Goal: Information Seeking & Learning: Check status

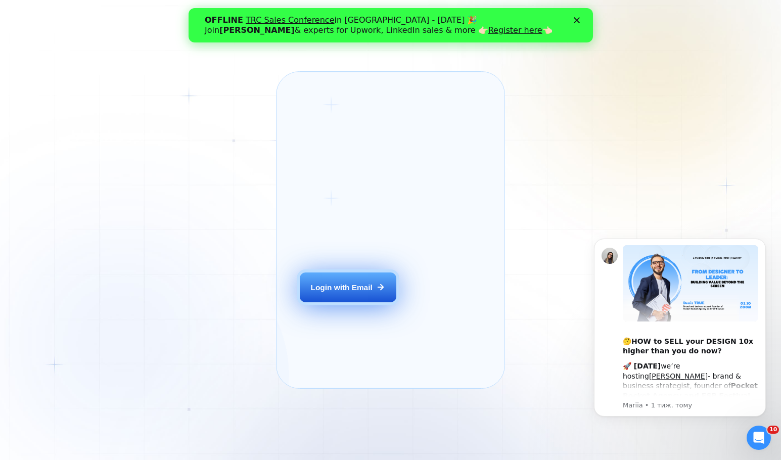
click at [360, 293] on div "Login with Email" at bounding box center [342, 287] width 62 height 11
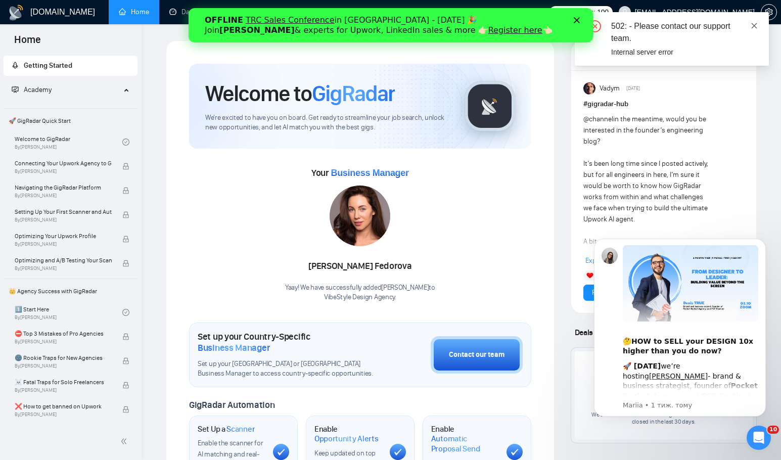
click at [755, 22] on icon "close" at bounding box center [753, 25] width 7 height 7
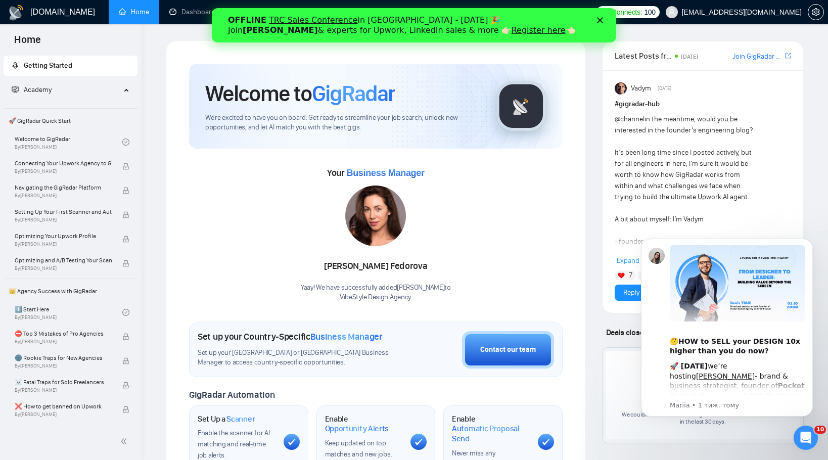
click at [601, 20] on icon "Закрити" at bounding box center [600, 20] width 6 height 6
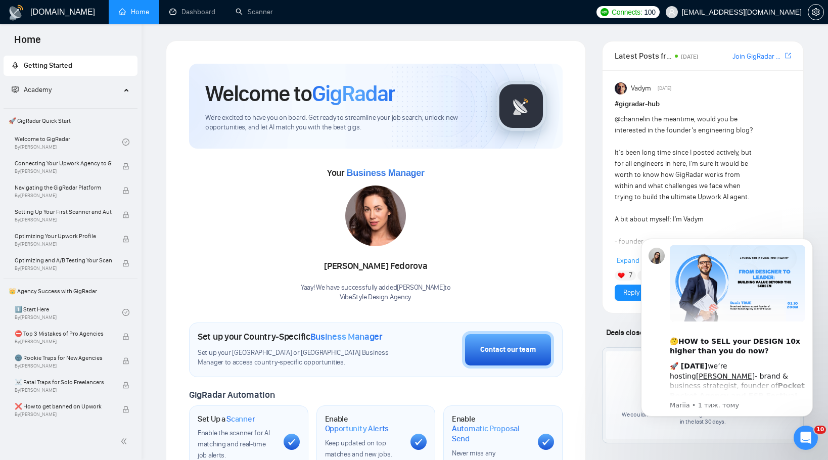
click at [40, 97] on span "Academy" at bounding box center [66, 90] width 109 height 20
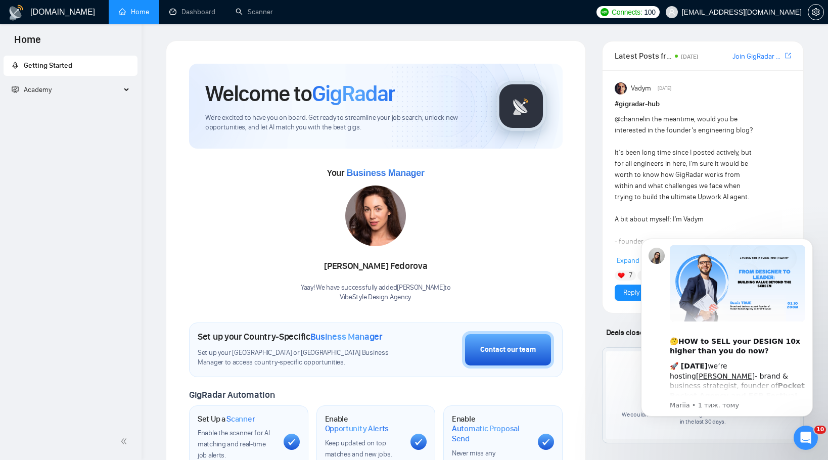
click at [41, 90] on span "Academy" at bounding box center [38, 89] width 28 height 9
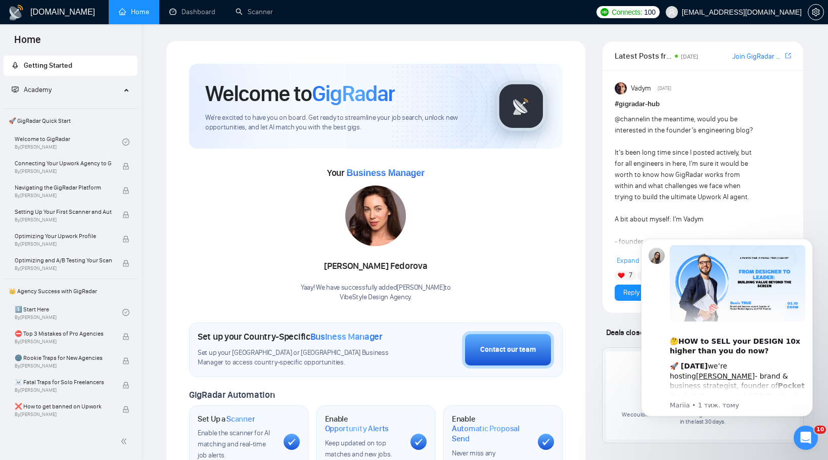
click at [44, 70] on span "Getting Started" at bounding box center [71, 66] width 118 height 20
click at [35, 40] on span "Home" at bounding box center [27, 42] width 43 height 21
click at [182, 8] on link "Dashboard" at bounding box center [192, 12] width 46 height 9
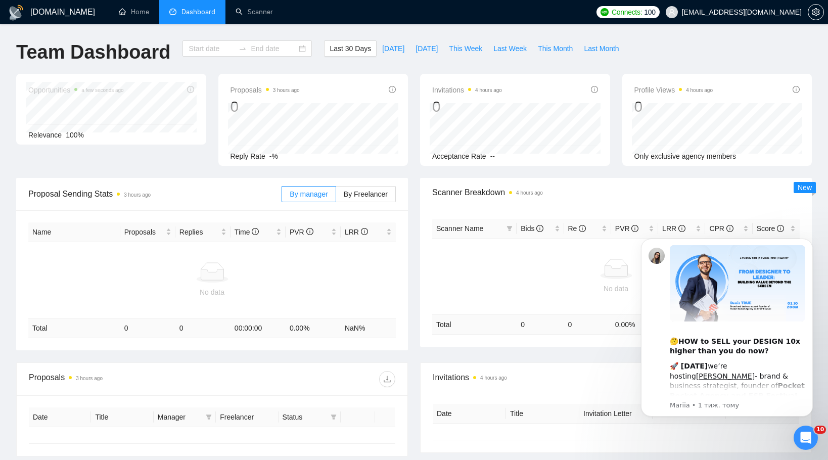
type input "2025-09-12"
type input "2025-10-12"
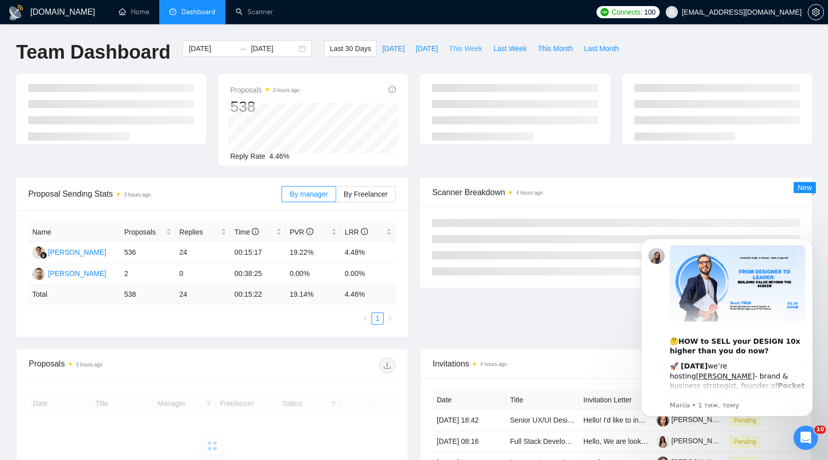
click at [475, 47] on span "This Week" at bounding box center [465, 48] width 33 height 11
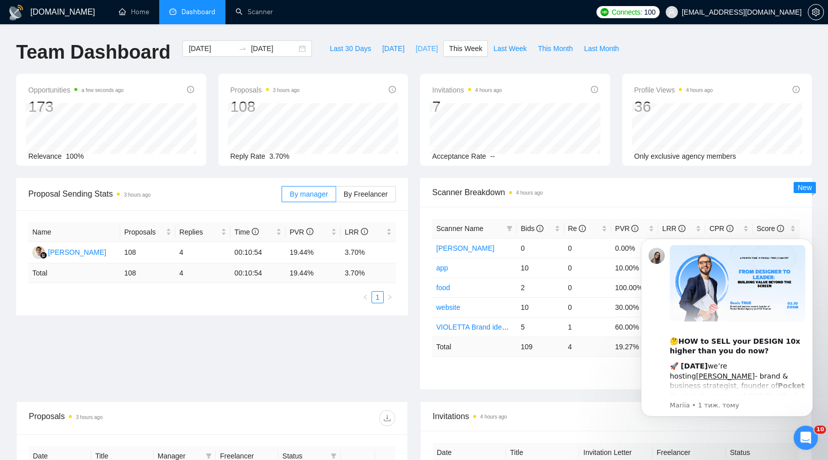
click at [426, 50] on span "Yesterday" at bounding box center [426, 48] width 22 height 11
type input "2025-10-11"
click at [459, 50] on span "This Week" at bounding box center [465, 48] width 33 height 11
type input "2025-10-06"
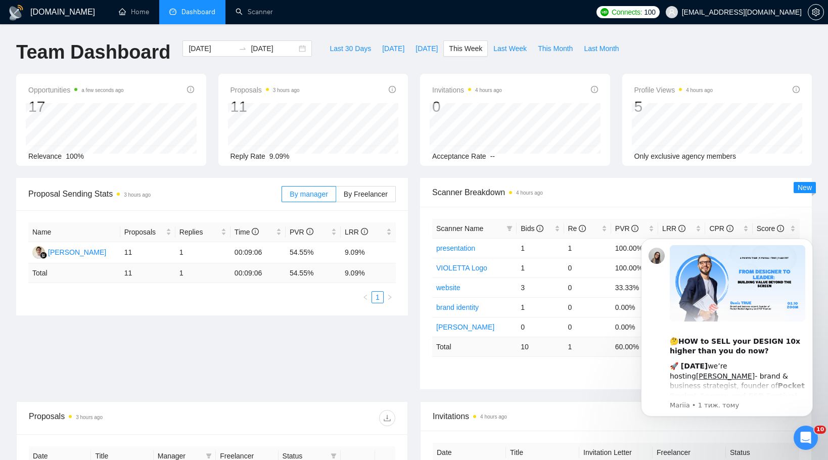
type input "2025-10-12"
click at [382, 49] on span "Today" at bounding box center [393, 48] width 22 height 11
click at [469, 50] on span "This Week" at bounding box center [465, 48] width 33 height 11
click at [340, 47] on span "Last 30 Days" at bounding box center [349, 48] width 41 height 11
type input "2025-09-12"
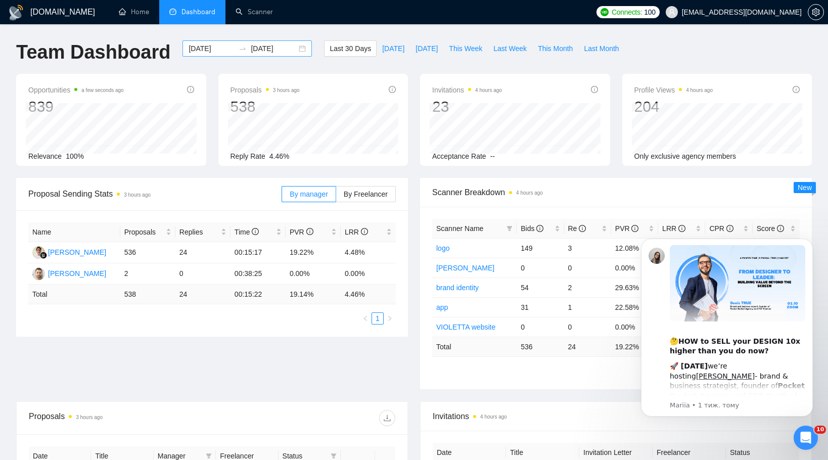
click at [254, 53] on input "2025-10-12" at bounding box center [274, 48] width 46 height 11
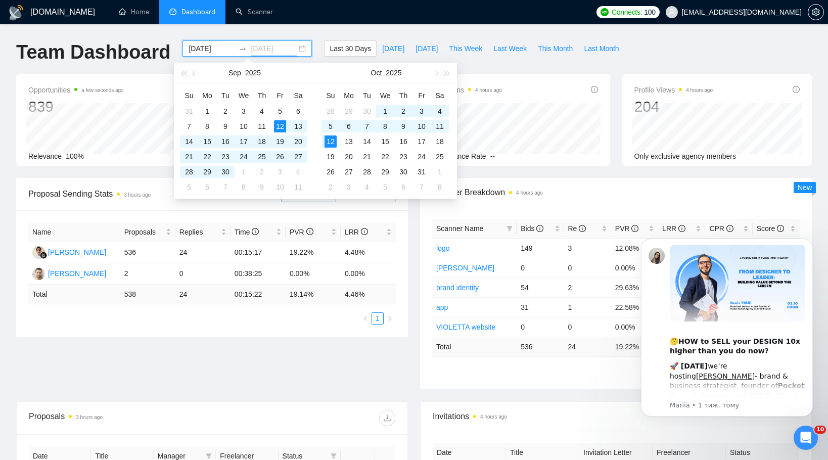
type input "2025-10-12"
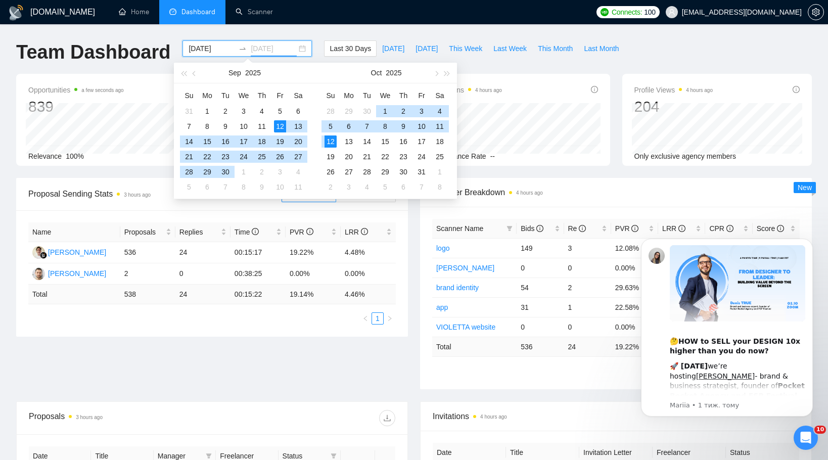
click at [330, 139] on div "12" at bounding box center [330, 141] width 12 height 12
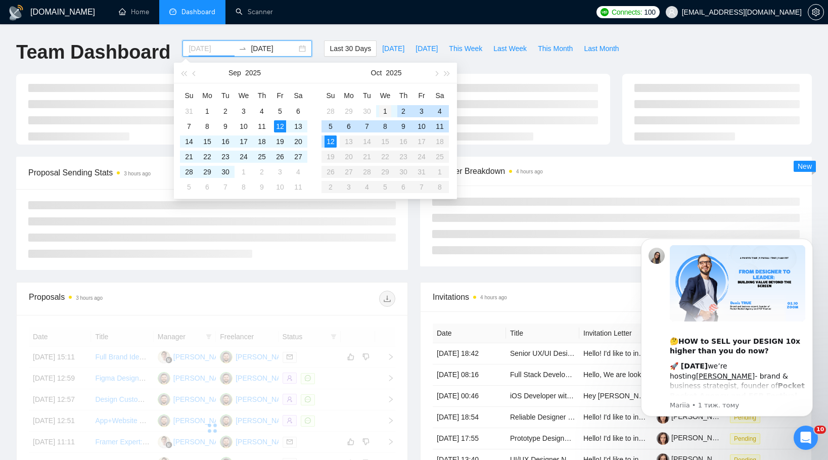
type input "2025-10-01"
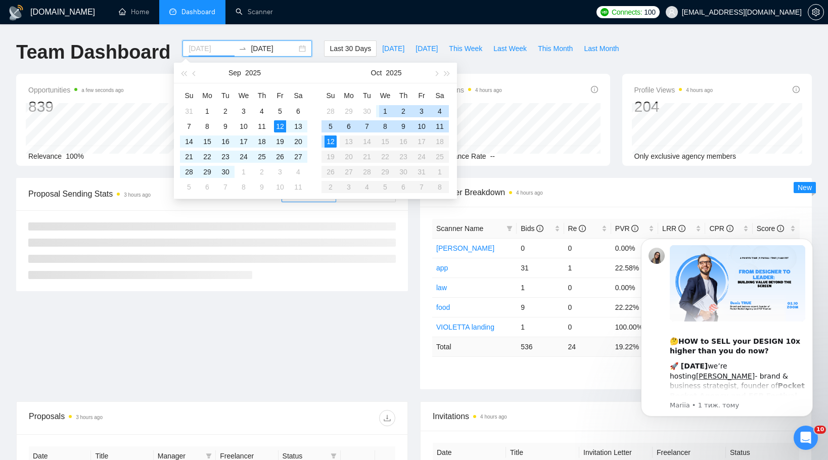
click at [385, 108] on div "1" at bounding box center [385, 111] width 12 height 12
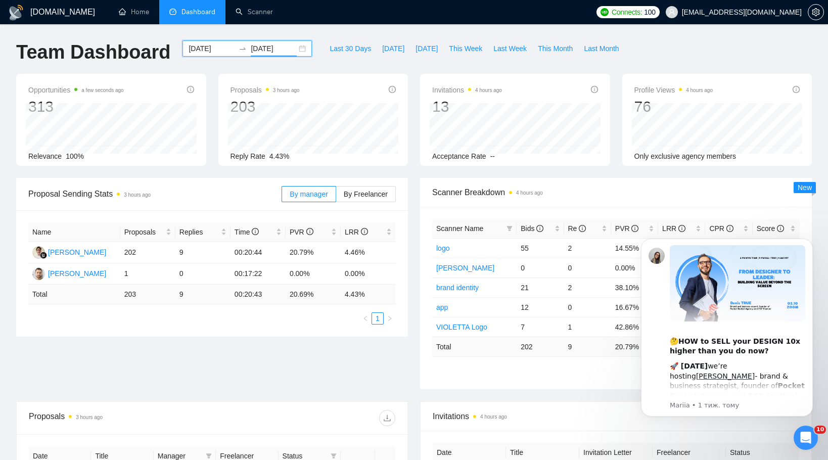
click at [260, 44] on input "2025-10-12" at bounding box center [274, 48] width 46 height 11
click at [317, 36] on div "GigRadar.io Home Dashboard Scanner Connects: 100 klimevtushenko@gmail.com Team …" at bounding box center [414, 400] width 828 height 801
click at [273, 153] on span "4.43%" at bounding box center [279, 156] width 20 height 8
click at [299, 160] on div "Reply Rate 4.43%" at bounding box center [313, 156] width 166 height 11
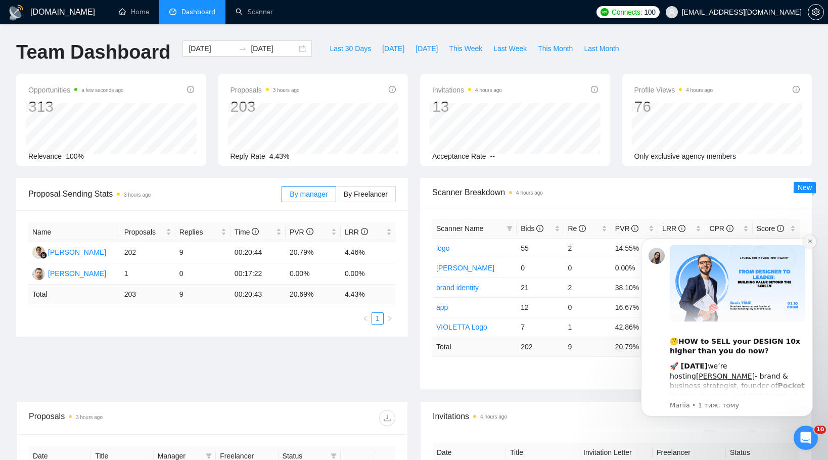
click at [780, 241] on icon "Dismiss notification" at bounding box center [810, 241] width 6 height 6
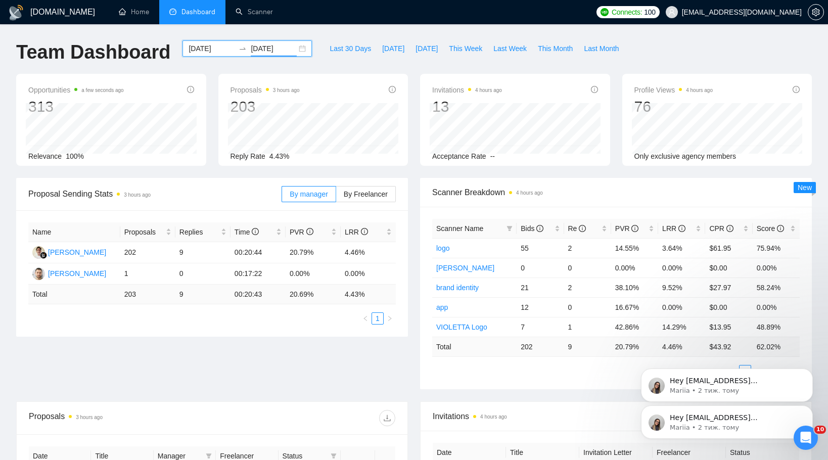
click at [251, 45] on input "2025-10-12" at bounding box center [274, 48] width 46 height 11
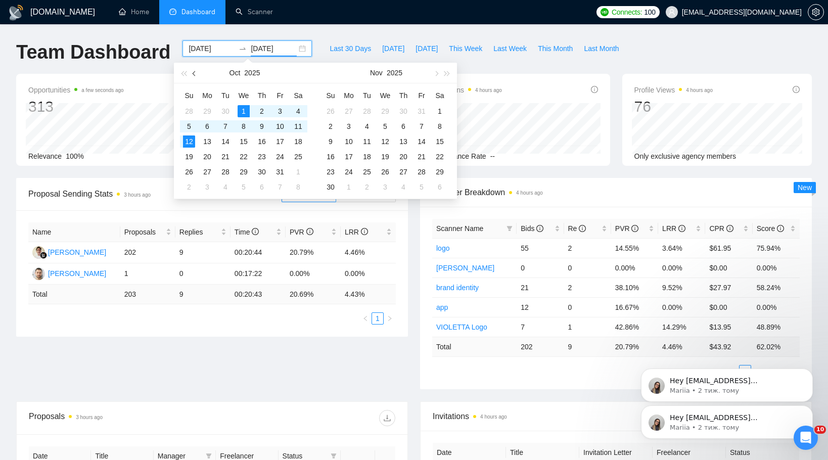
click at [194, 72] on span "button" at bounding box center [195, 73] width 5 height 5
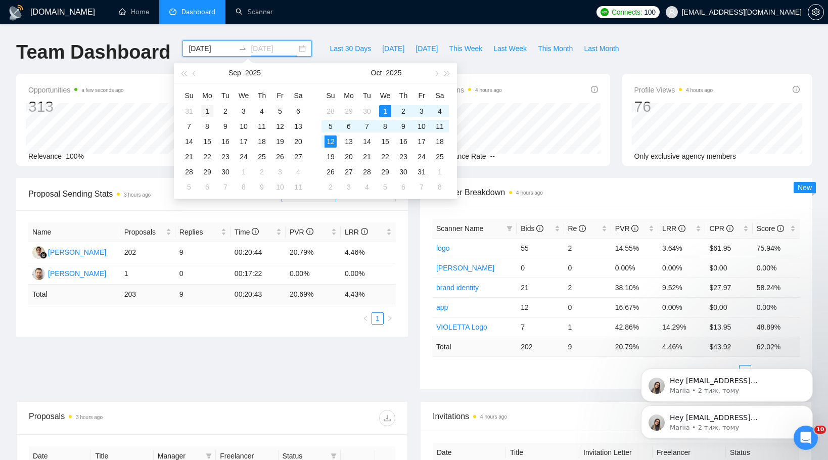
type input "2025-09-01"
click at [207, 104] on td "1" at bounding box center [207, 111] width 18 height 15
click at [214, 47] on input at bounding box center [211, 48] width 46 height 11
click at [190, 73] on button "button" at bounding box center [194, 73] width 11 height 20
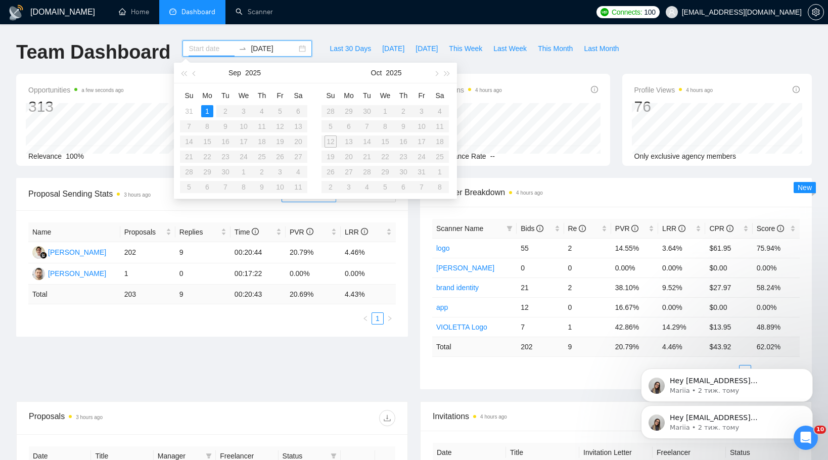
type input "2025-09-01"
click at [207, 111] on div "1" at bounding box center [207, 111] width 12 height 12
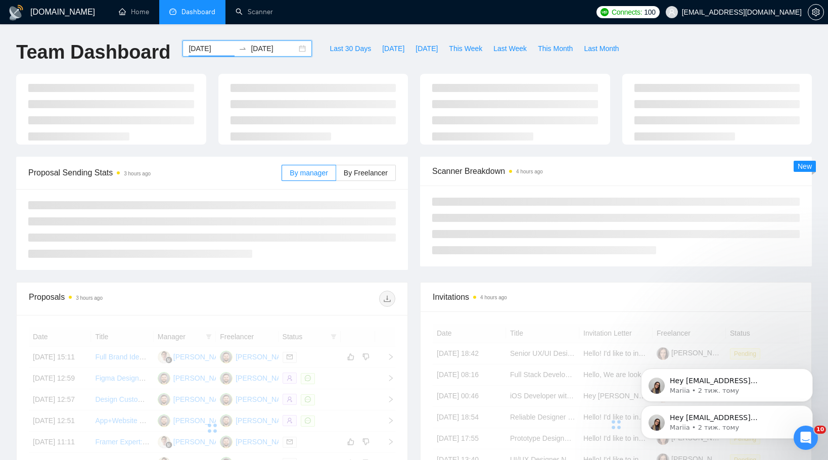
click at [255, 49] on input "2025-09-01" at bounding box center [274, 48] width 46 height 11
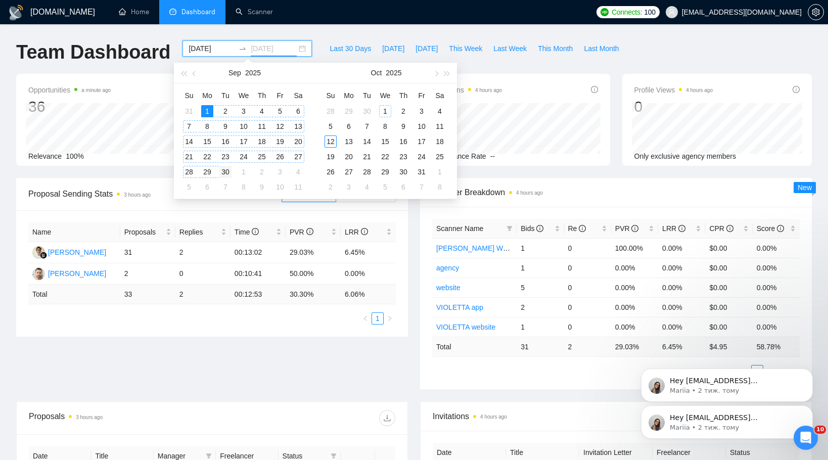
type input "2025-09-30"
click at [226, 169] on div "30" at bounding box center [225, 172] width 12 height 12
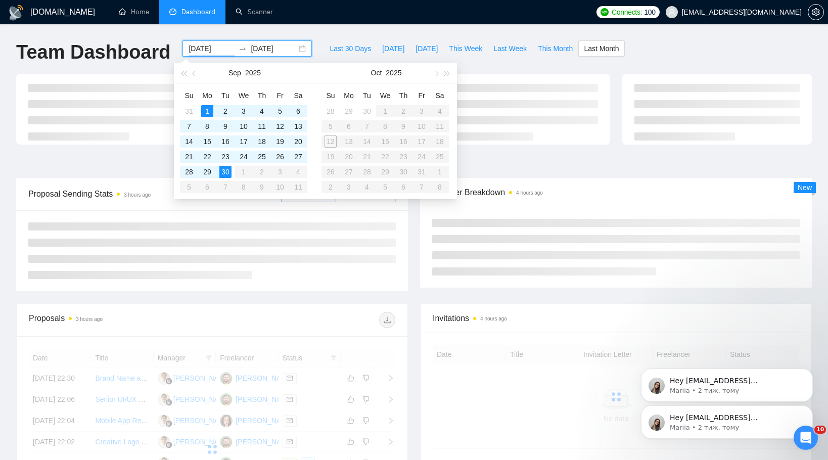
click at [341, 21] on ul "Home Dashboard Scanner" at bounding box center [348, 12] width 486 height 24
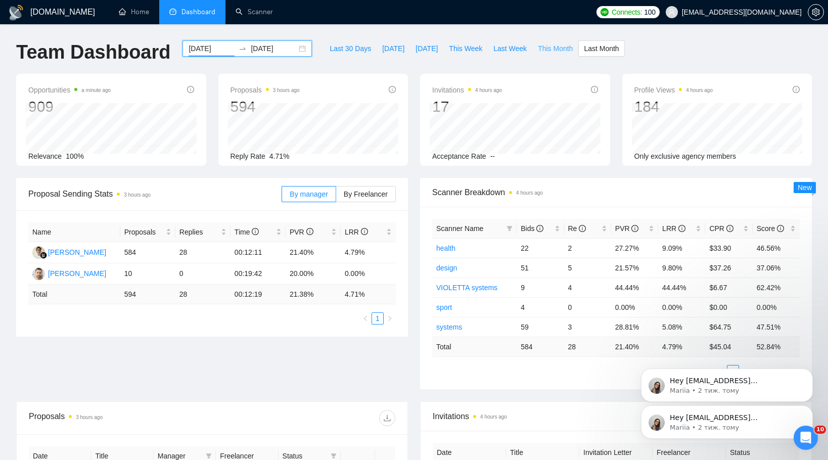
click at [555, 45] on span "This Month" at bounding box center [555, 48] width 35 height 11
type input "2025-10-01"
type input "2025-10-31"
click at [595, 52] on span "Last Month" at bounding box center [601, 48] width 35 height 11
type input "2025-09-01"
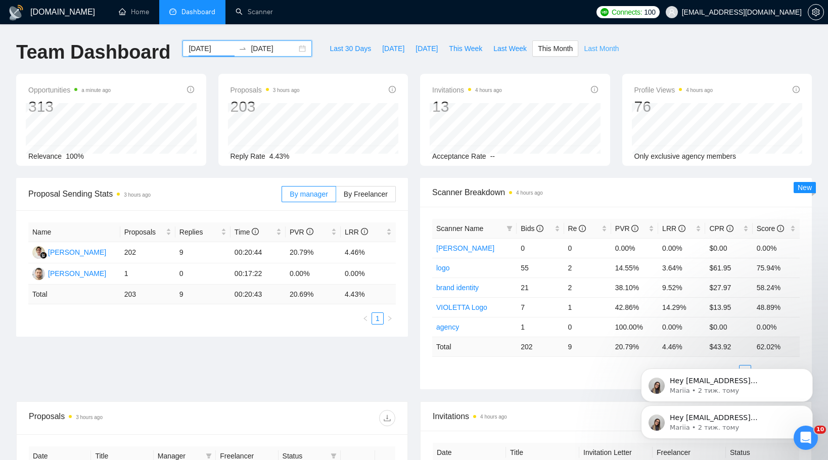
type input "2025-09-30"
click at [544, 51] on span "This Month" at bounding box center [555, 48] width 35 height 11
type input "2025-10-01"
type input "2025-10-31"
click at [589, 49] on span "Last Month" at bounding box center [601, 48] width 35 height 11
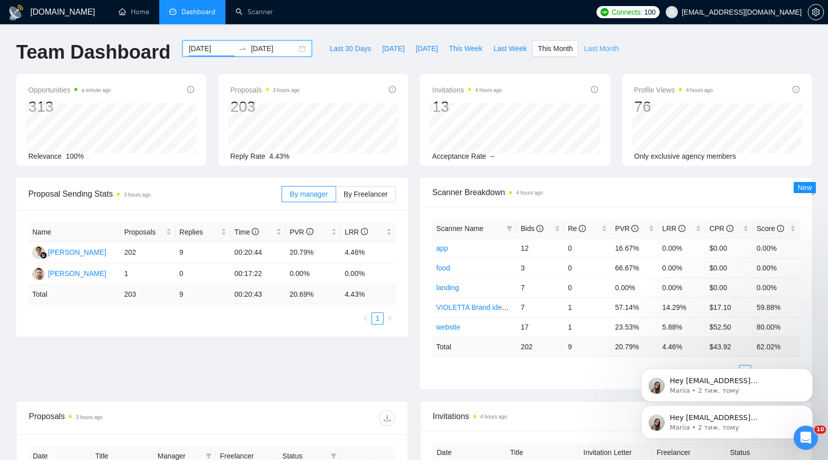
type input "2025-09-01"
type input "2025-09-30"
click at [500, 47] on span "Last Week" at bounding box center [509, 48] width 33 height 11
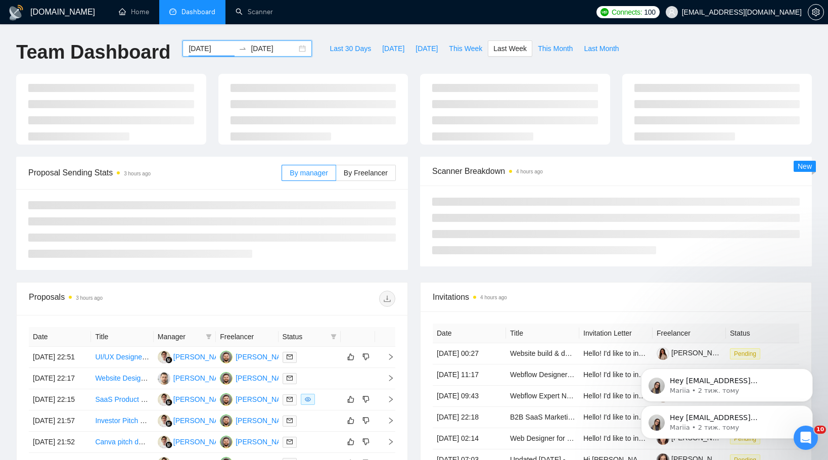
type input "2025-09-29"
type input "2025-10-05"
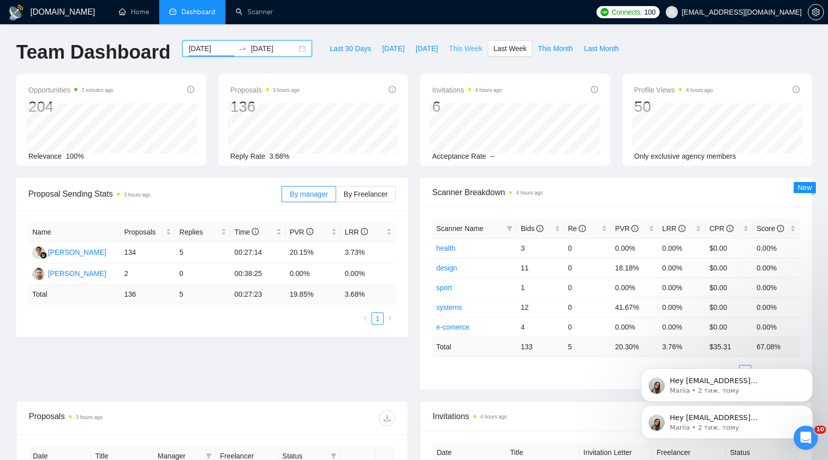
click at [464, 51] on span "This Week" at bounding box center [465, 48] width 33 height 11
type input "2025-10-06"
type input "2025-10-12"
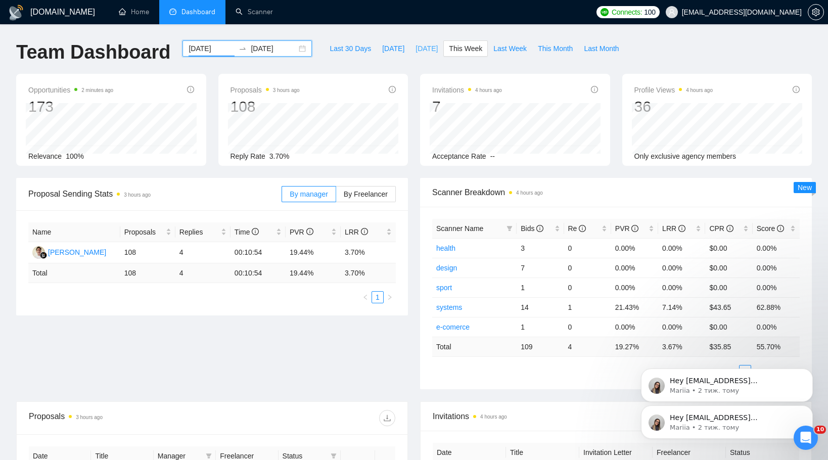
click at [415, 49] on span "Yesterday" at bounding box center [426, 48] width 22 height 11
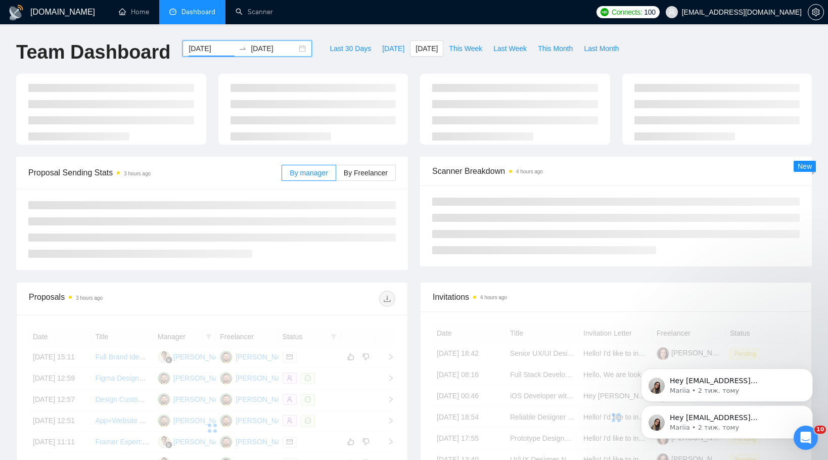
type input "2025-10-11"
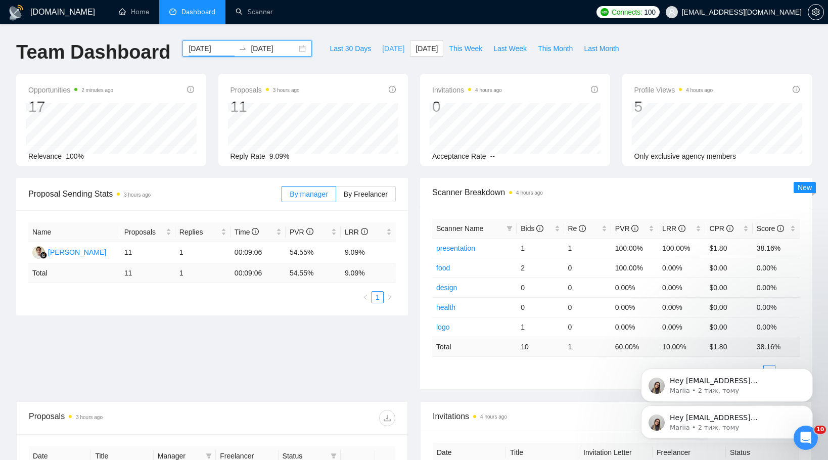
click at [383, 48] on span "Today" at bounding box center [393, 48] width 22 height 11
type input "2025-10-12"
click at [347, 50] on span "Last 30 Days" at bounding box center [349, 48] width 41 height 11
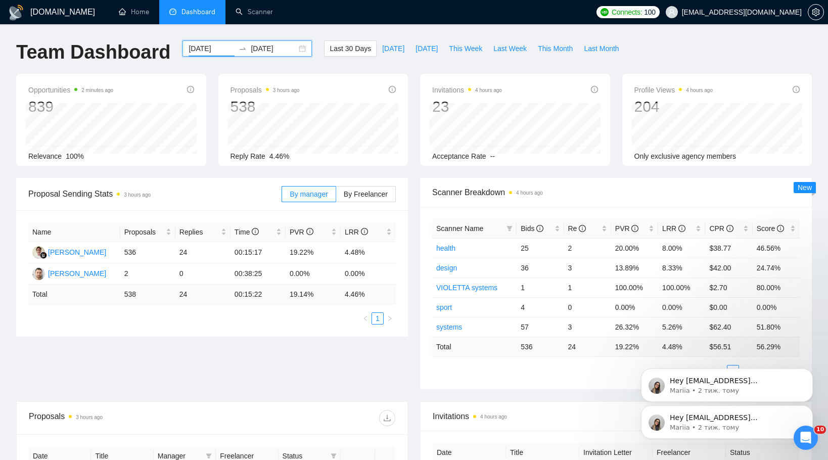
click at [297, 49] on div "2025-09-12 2025-10-12" at bounding box center [246, 48] width 129 height 16
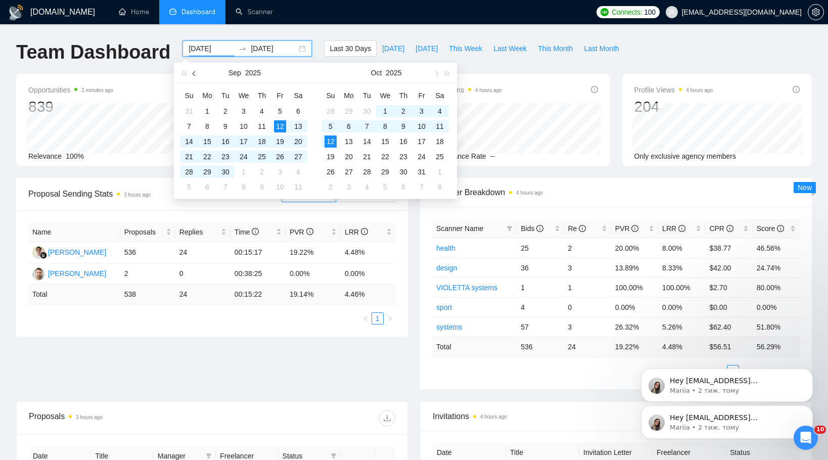
click at [192, 71] on button "button" at bounding box center [194, 73] width 11 height 20
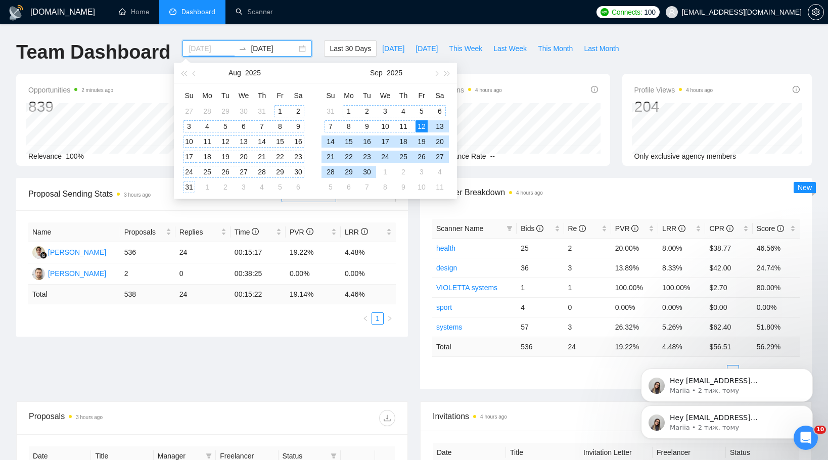
type input "2025-08-01"
click at [277, 108] on div "1" at bounding box center [280, 111] width 12 height 12
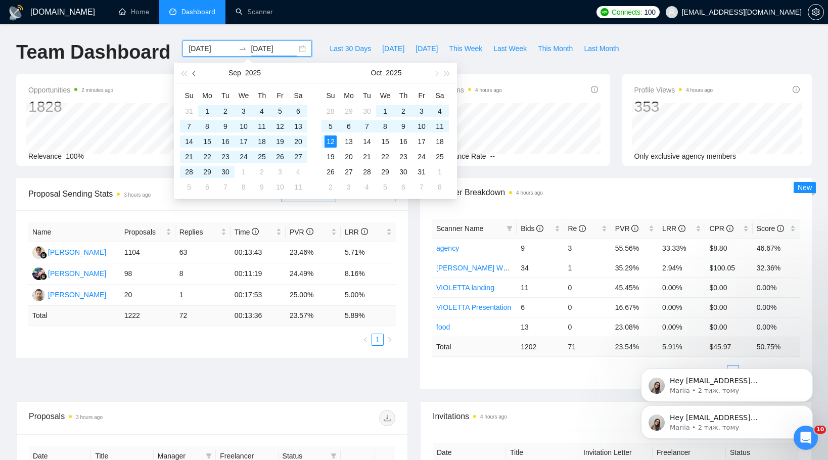
click at [195, 73] on span "button" at bounding box center [195, 73] width 5 height 5
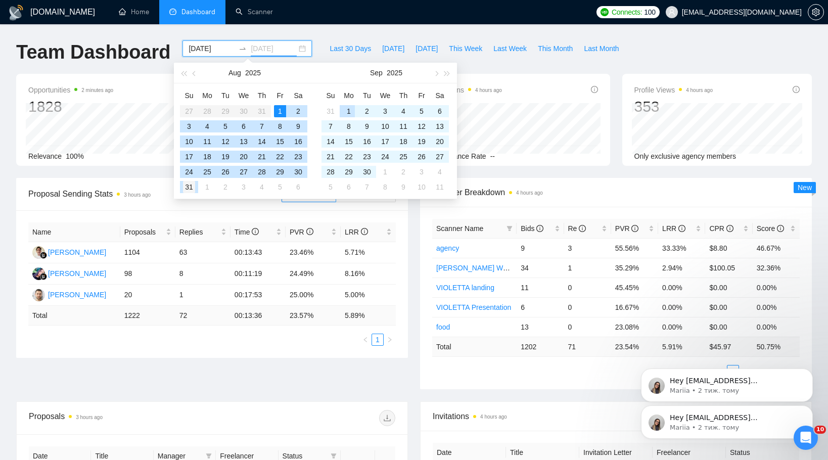
click at [193, 188] on div "31" at bounding box center [189, 187] width 12 height 12
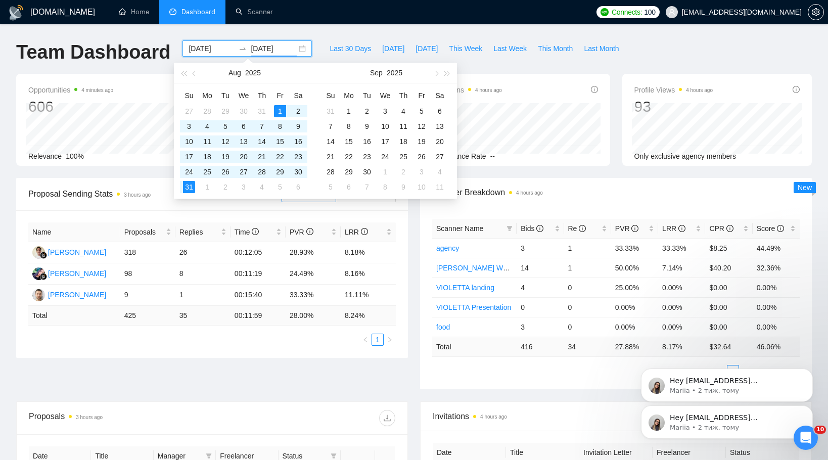
click at [251, 49] on input "2025-08-31" at bounding box center [274, 48] width 46 height 11
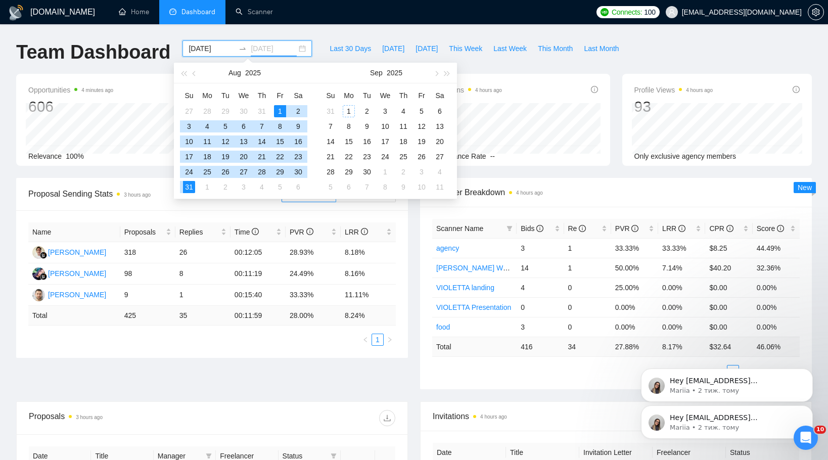
click at [353, 110] on div "1" at bounding box center [349, 111] width 12 height 12
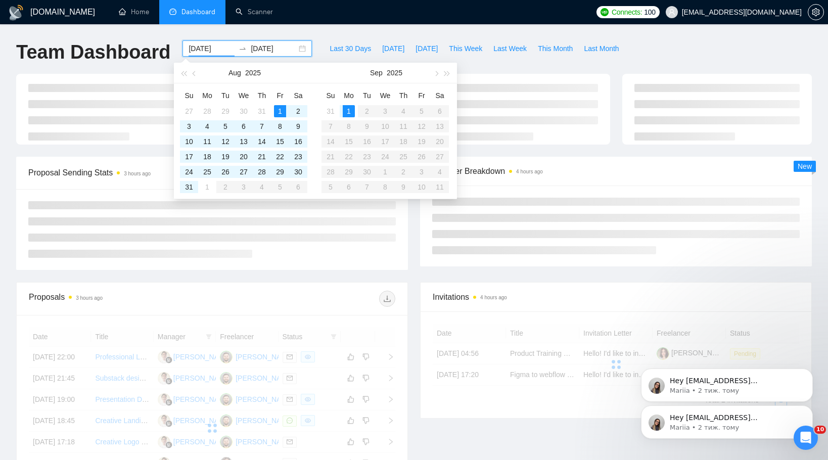
click at [365, 170] on table "Su Mo Tu We Th Fr Sa 31 1 2 3 4 5 6 7 8 9 10 11 12 13 14 15 16 17 18 19 20 21 2…" at bounding box center [384, 140] width 127 height 107
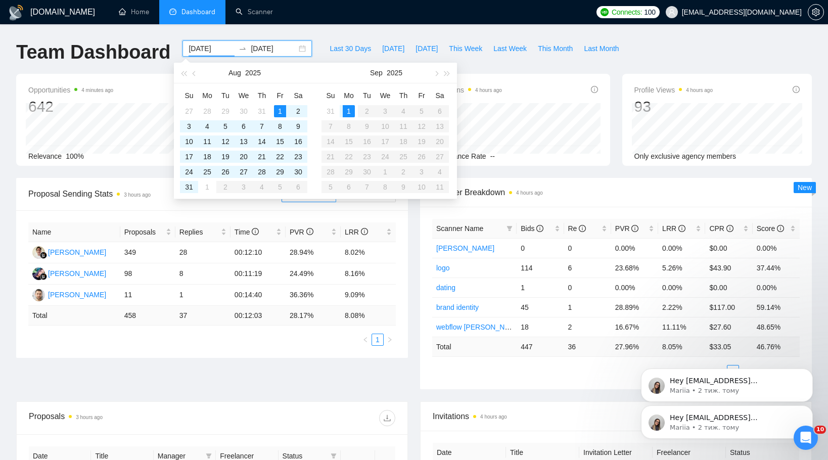
click at [368, 169] on table "Su Mo Tu We Th Fr Sa 31 1 2 3 4 5 6 7 8 9 10 11 12 13 14 15 16 17 18 19 20 21 2…" at bounding box center [384, 140] width 127 height 107
click at [268, 45] on input "2025-09-01" at bounding box center [274, 48] width 46 height 11
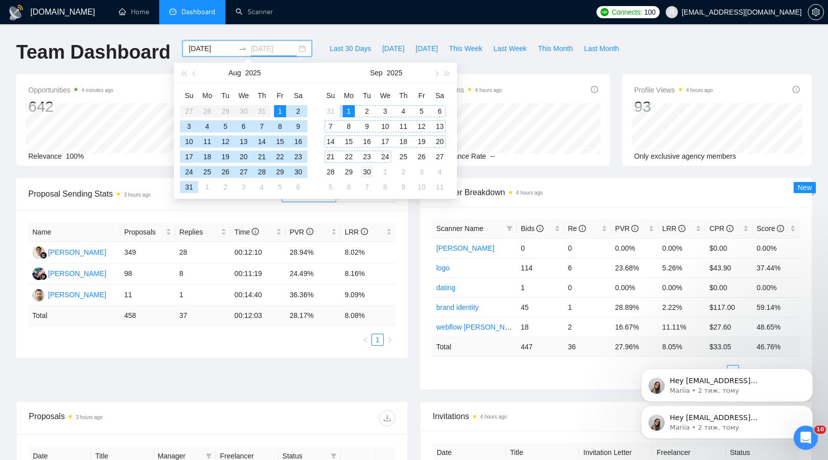
type input "2025-09-30"
click at [370, 171] on div "30" at bounding box center [367, 172] width 12 height 12
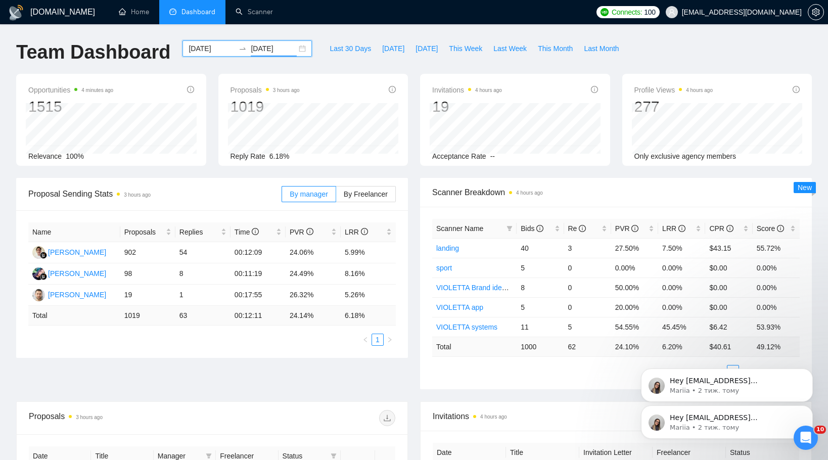
click at [238, 52] on icon "swap-right" at bounding box center [242, 48] width 8 height 8
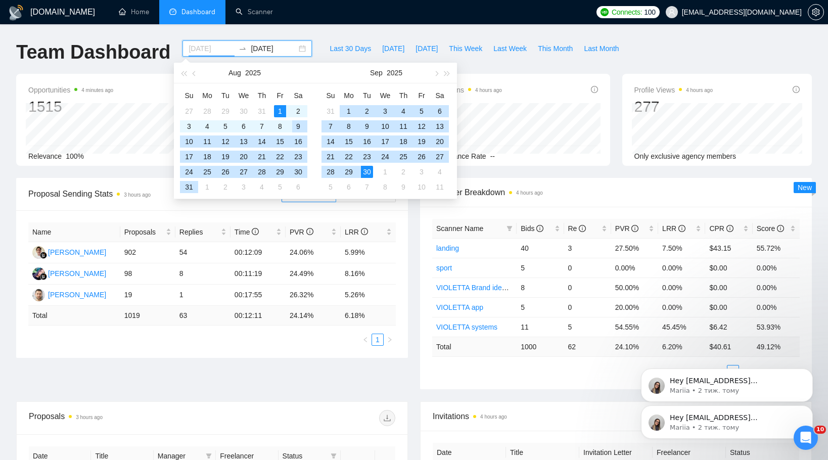
type input "2025-08-01"
click at [281, 108] on div "1" at bounding box center [280, 111] width 12 height 12
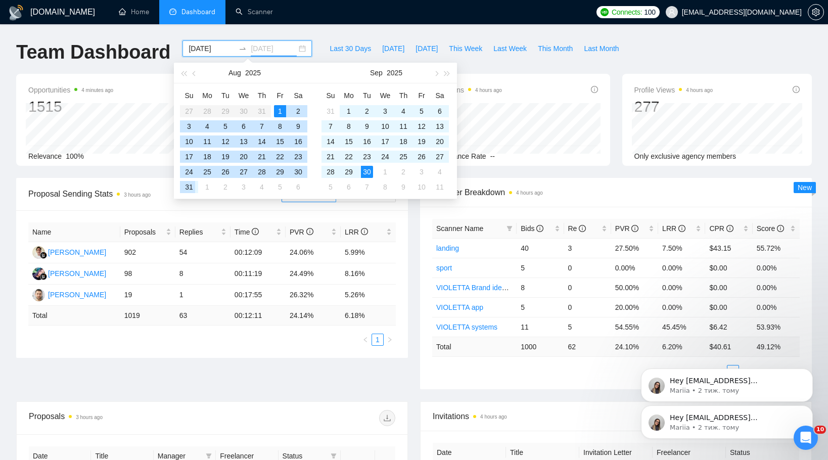
click at [195, 186] on div "31" at bounding box center [189, 187] width 12 height 12
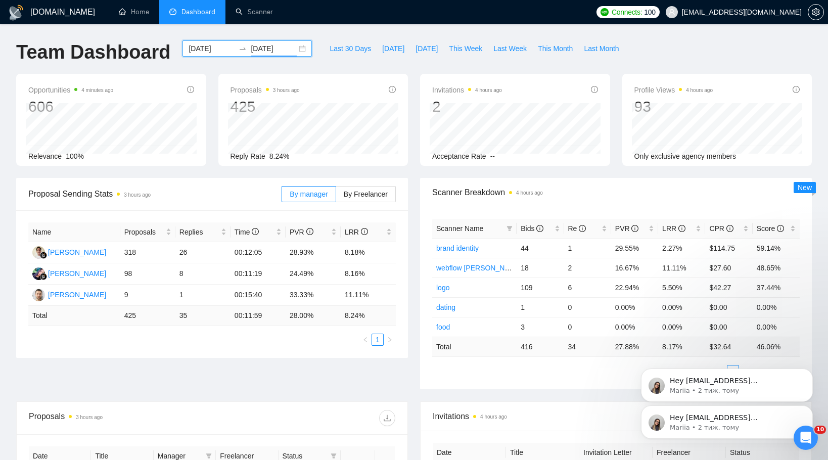
click at [272, 48] on input "2025-08-31" at bounding box center [274, 48] width 46 height 11
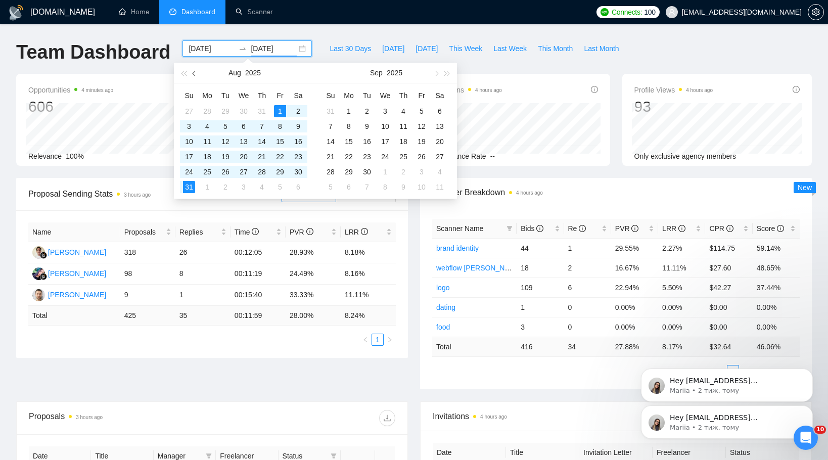
click at [193, 72] on button "button" at bounding box center [194, 73] width 11 height 20
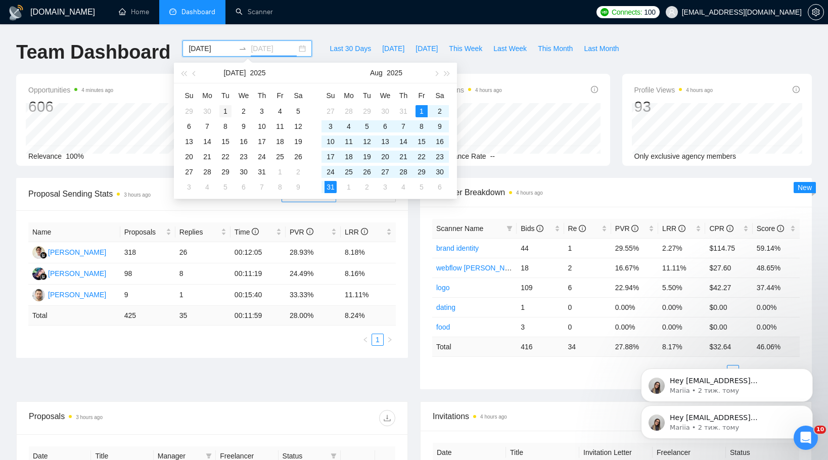
type input "2025-07-01"
click at [224, 110] on div "1" at bounding box center [225, 111] width 12 height 12
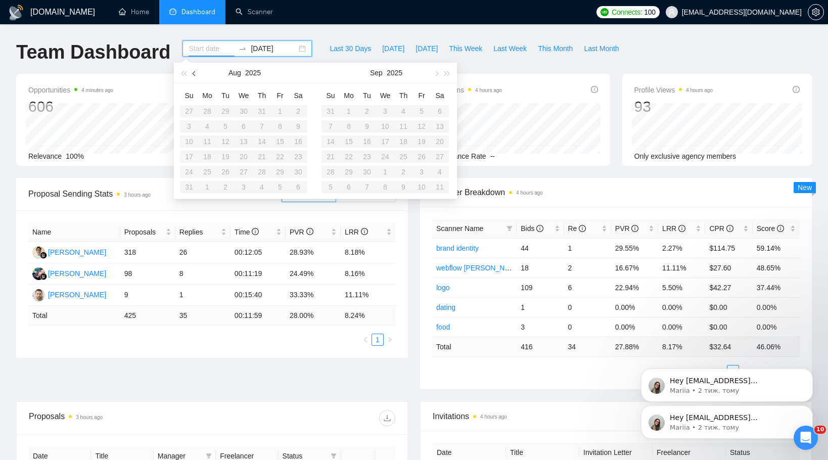
click at [194, 73] on span "button" at bounding box center [195, 73] width 5 height 5
type input "2025-07-01"
click at [224, 46] on input at bounding box center [211, 48] width 46 height 11
click at [194, 67] on button "button" at bounding box center [194, 73] width 11 height 20
type input "2025-06-01"
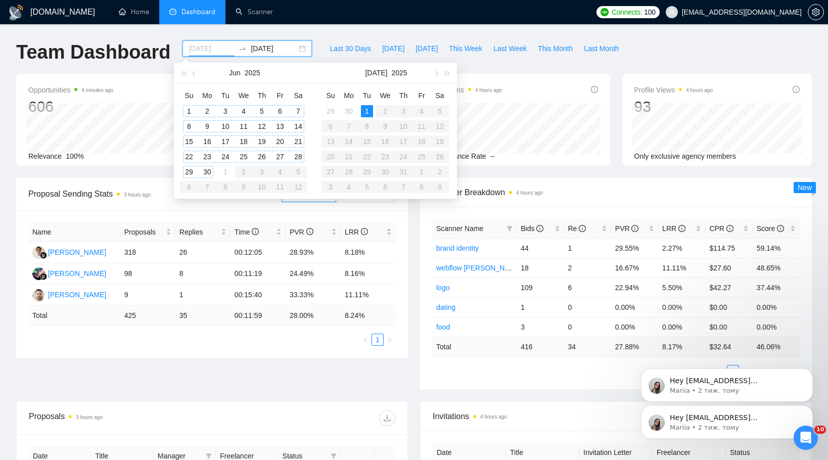
click at [194, 108] on div "1" at bounding box center [189, 111] width 12 height 12
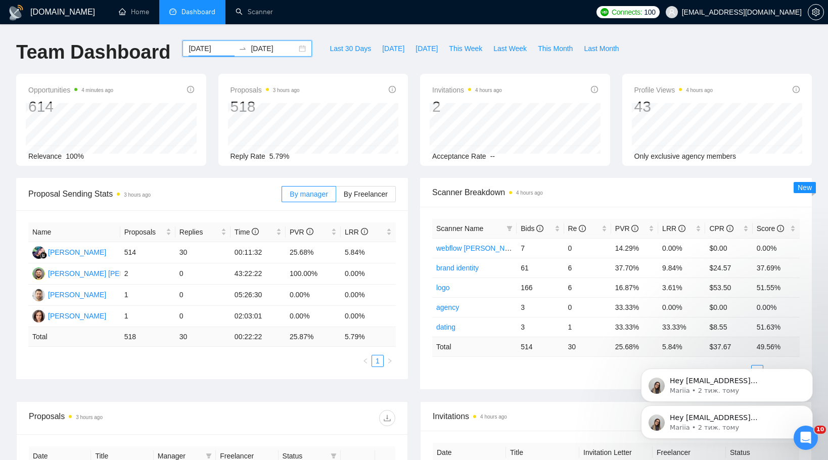
click at [267, 52] on input "2025-07-01" at bounding box center [274, 48] width 46 height 11
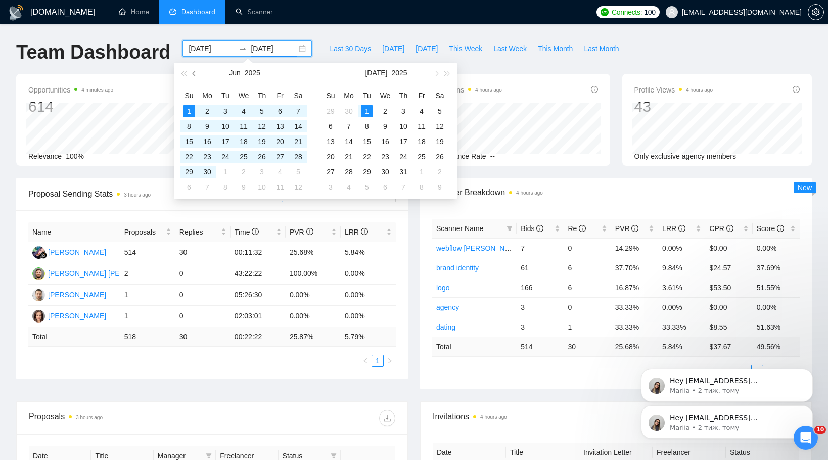
click at [194, 70] on button "button" at bounding box center [194, 73] width 11 height 20
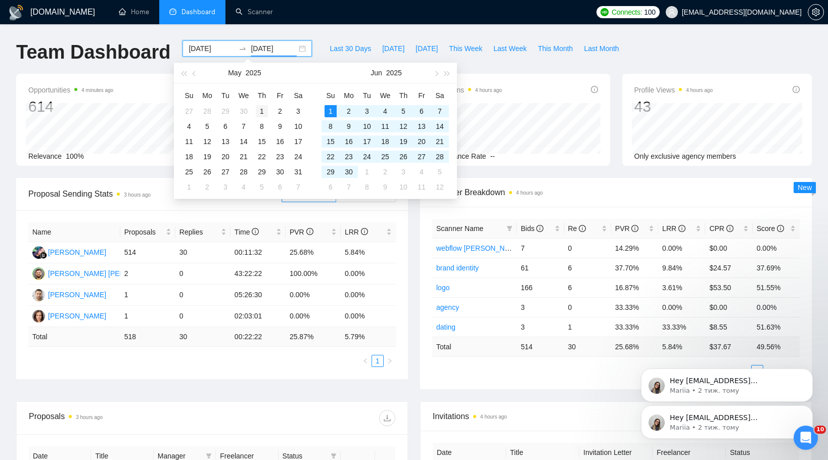
type input "2025-05-01"
click at [264, 111] on div "1" at bounding box center [262, 111] width 12 height 12
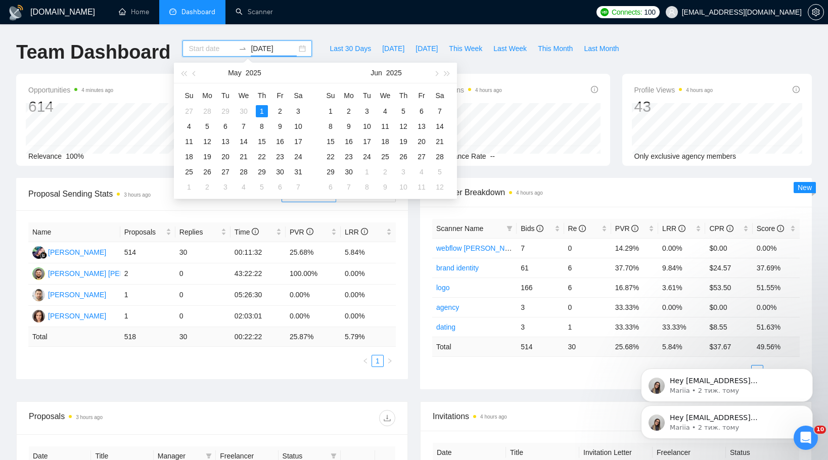
drag, startPoint x: 245, startPoint y: 47, endPoint x: 310, endPoint y: 47, distance: 65.2
click at [310, 47] on div "Team Dashboard 2025-05-01 Last 30 Days Today Yesterday This Week Last Week This…" at bounding box center [413, 56] width 807 height 33
click at [211, 46] on input at bounding box center [211, 48] width 46 height 11
click at [196, 72] on span "button" at bounding box center [195, 73] width 5 height 5
type input "2025-04-30"
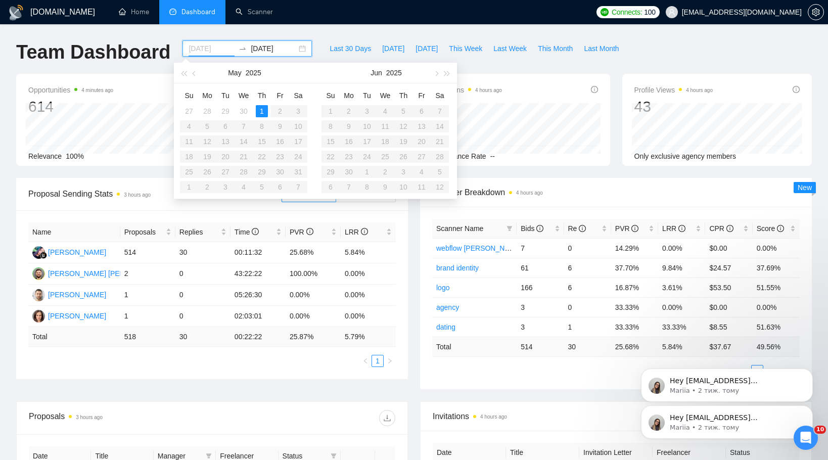
type input "2025-04-29"
click at [195, 74] on span "button" at bounding box center [195, 73] width 5 height 5
type input "2025-04-01"
click at [226, 108] on div "1" at bounding box center [225, 111] width 12 height 12
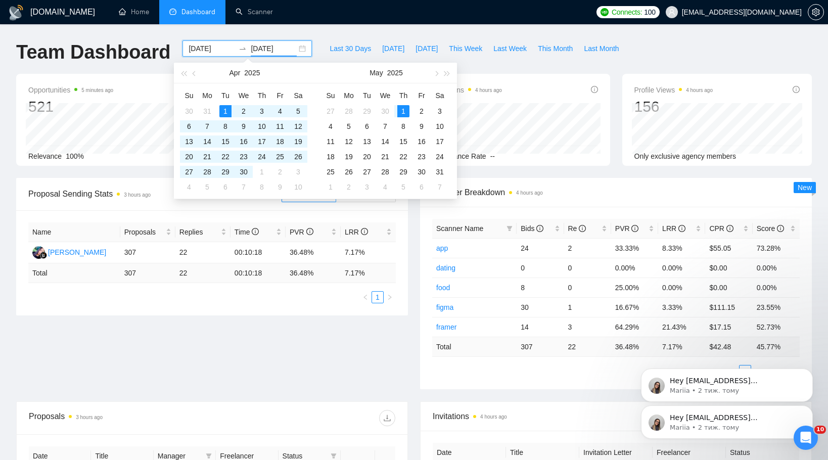
click at [284, 47] on input "2025-05-01" at bounding box center [274, 48] width 46 height 11
click at [234, 45] on div at bounding box center [242, 48] width 16 height 8
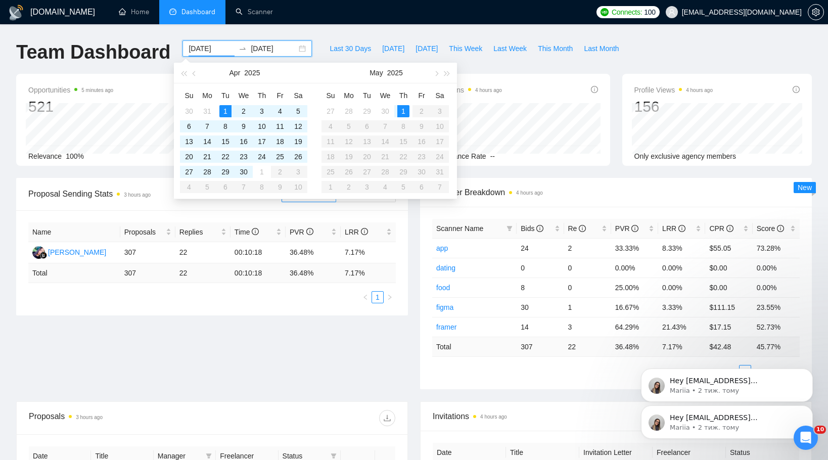
click at [225, 45] on input "2025-04-01" at bounding box center [211, 48] width 46 height 11
click at [277, 50] on input "2025-05-01" at bounding box center [274, 48] width 46 height 11
type input "2"
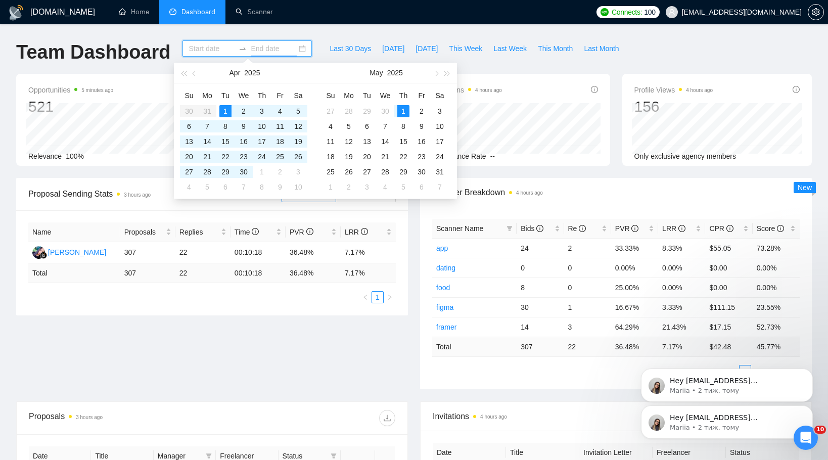
click at [218, 51] on input at bounding box center [211, 48] width 46 height 11
click at [442, 70] on button "button" at bounding box center [447, 73] width 11 height 20
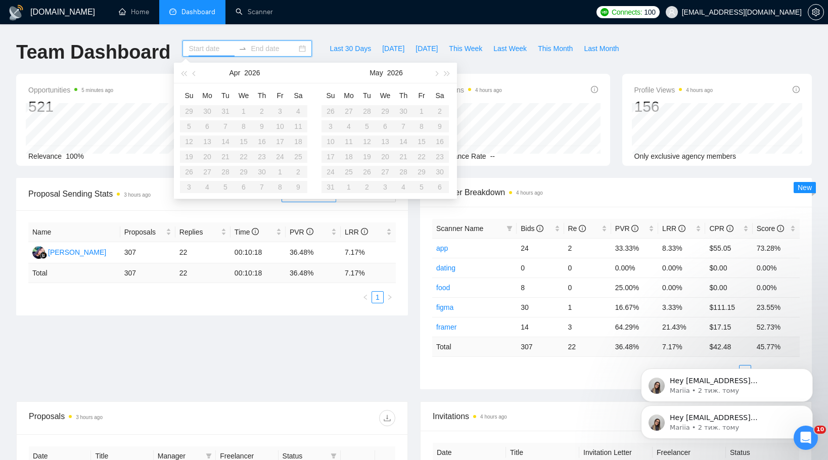
type input "2025-04-01"
type input "2025-05-01"
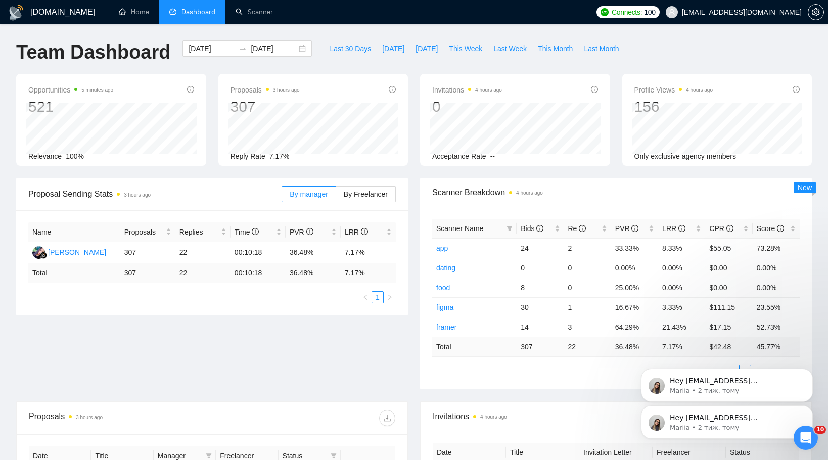
click at [424, 37] on div "GigRadar.io Home Dashboard Scanner Connects: 100 klimevtushenko@gmail.com Team …" at bounding box center [414, 400] width 828 height 801
click at [341, 47] on span "Last 30 Days" at bounding box center [349, 48] width 41 height 11
type input "2025-09-12"
type input "2025-10-12"
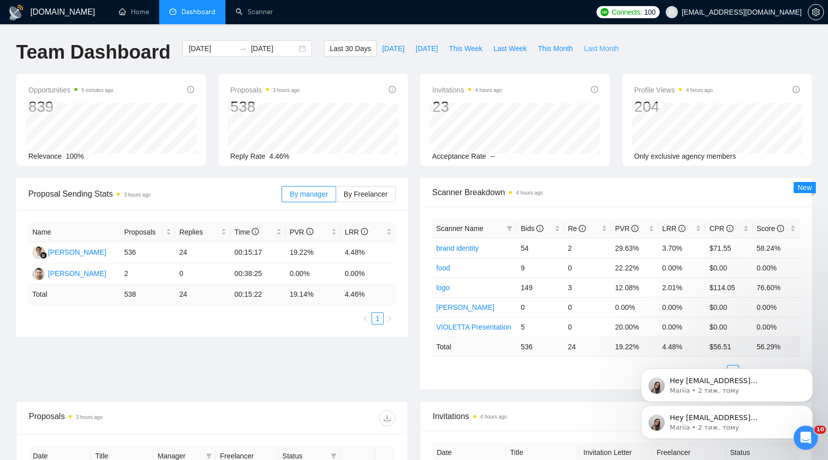
click at [606, 45] on span "Last Month" at bounding box center [601, 48] width 35 height 11
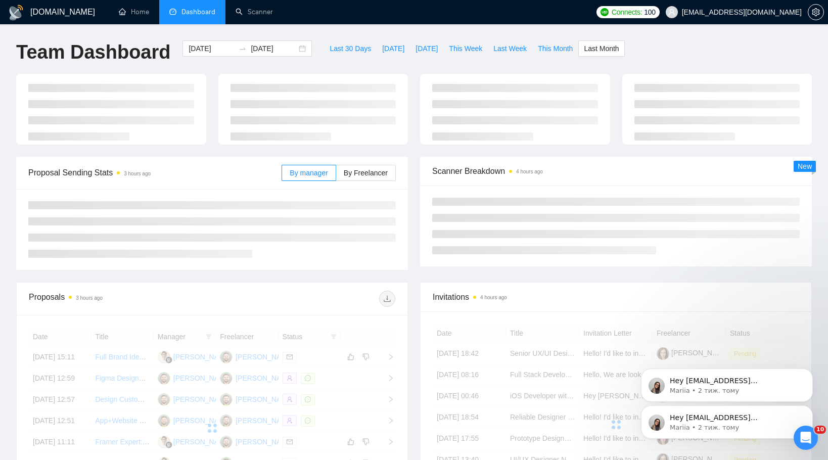
type input "2025-09-01"
type input "2025-09-30"
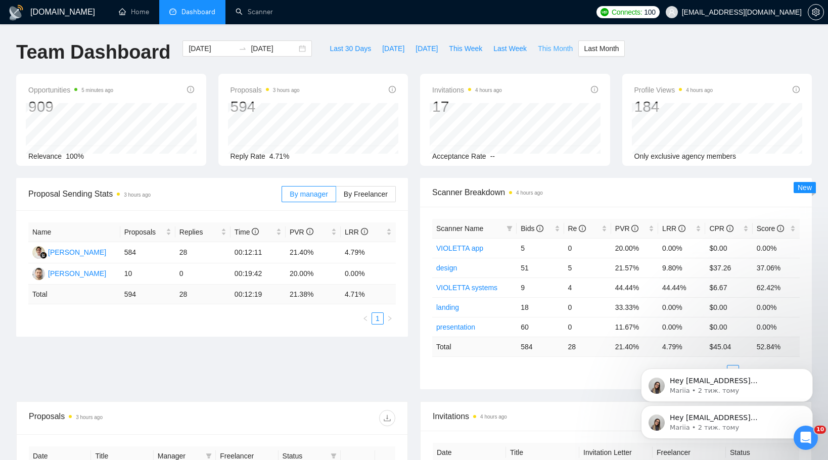
click at [559, 45] on span "This Month" at bounding box center [555, 48] width 35 height 11
type input "2025-10-01"
type input "2025-10-31"
click at [598, 48] on span "Last Month" at bounding box center [601, 48] width 35 height 11
type input "2025-09-01"
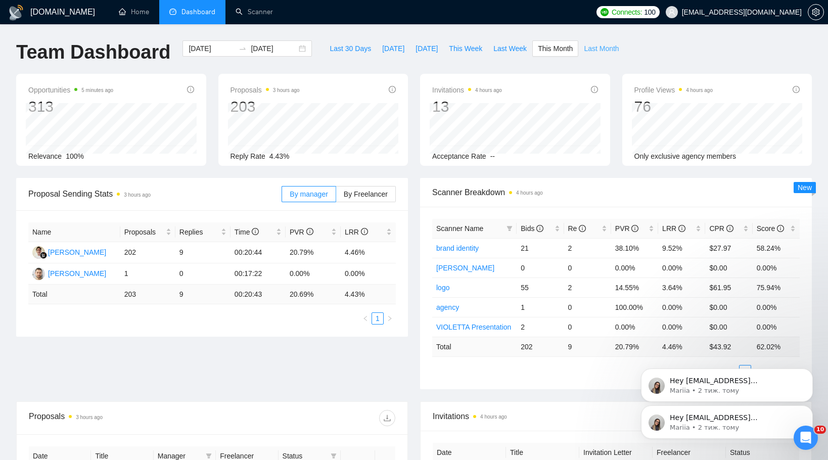
type input "2025-09-30"
click at [563, 46] on span "This Month" at bounding box center [555, 48] width 35 height 11
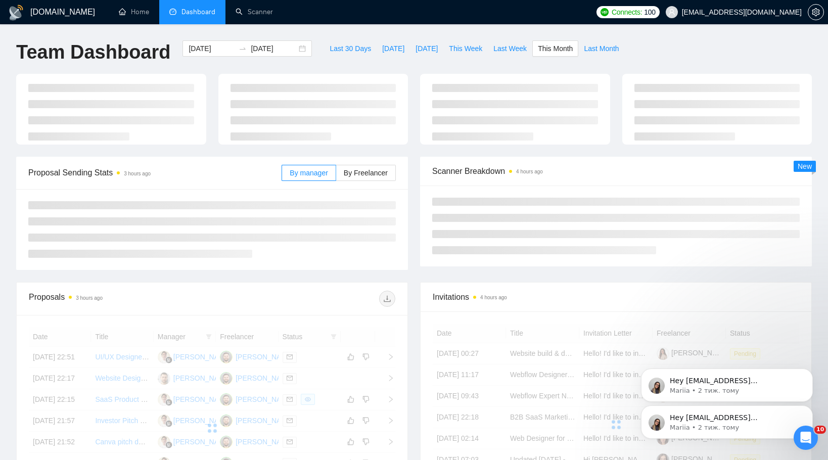
type input "2025-10-01"
type input "2025-10-31"
